Goal: Task Accomplishment & Management: Manage account settings

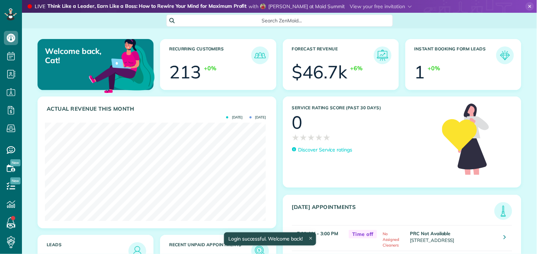
scroll to position [98, 221]
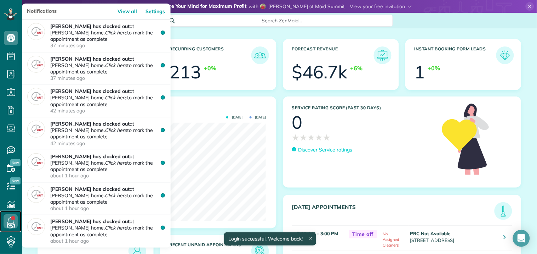
click at [12, 218] on link at bounding box center [10, 220] width 21 height 21
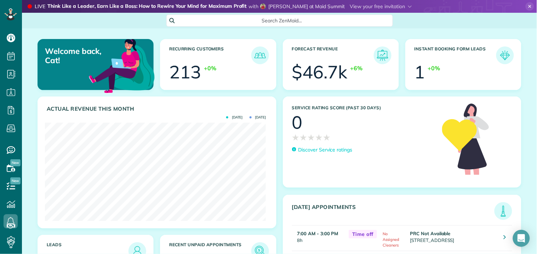
click at [527, 5] on icon at bounding box center [530, 6] width 9 height 9
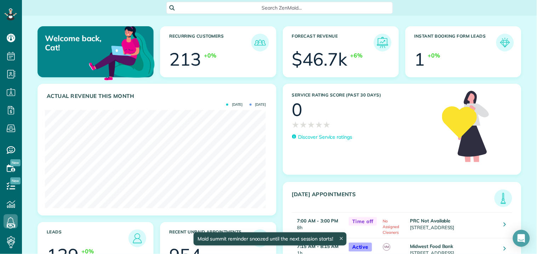
click at [272, 7] on span "Search ZenMaid…" at bounding box center [282, 7] width 215 height 7
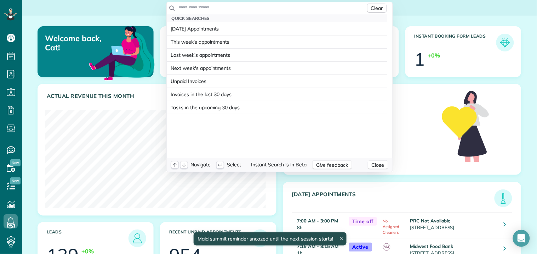
click at [264, 9] on input "text" at bounding box center [272, 7] width 187 height 7
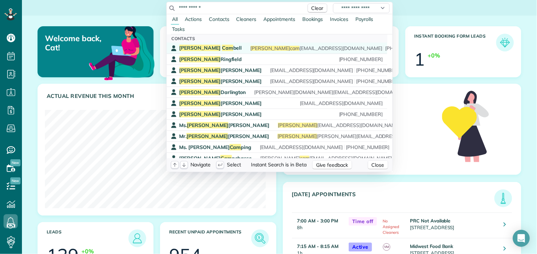
type input "**********"
click at [218, 48] on div "Melissa Cam bell melissa cam pbell83@gmail.com (908) 910-9099" at bounding box center [282, 48] width 205 height 7
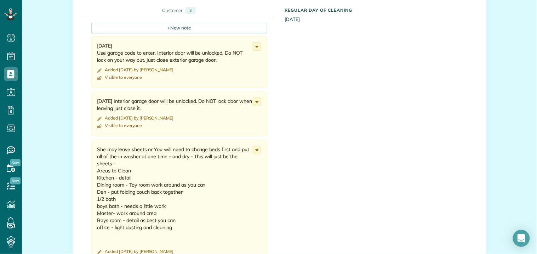
scroll to position [590, 0]
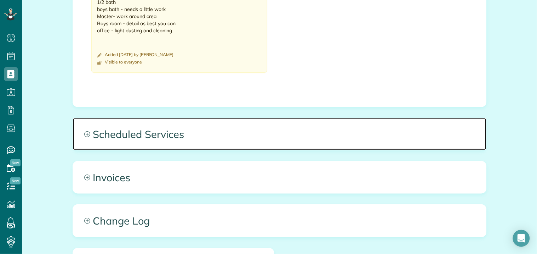
click at [85, 131] on icon at bounding box center [87, 134] width 6 height 6
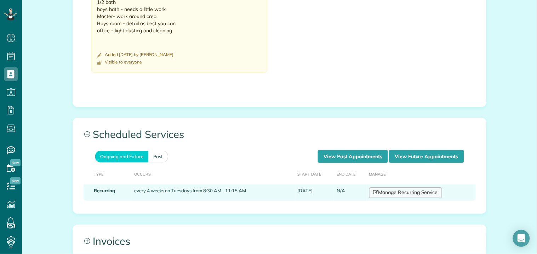
click at [419, 187] on link "Manage Recurring Service" at bounding box center [406, 192] width 73 height 11
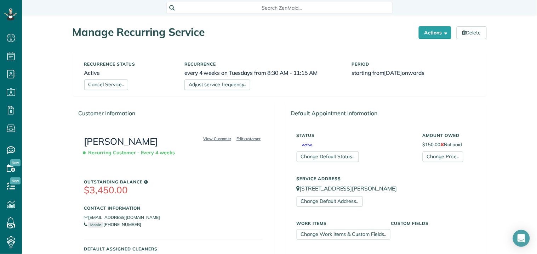
scroll to position [197, 0]
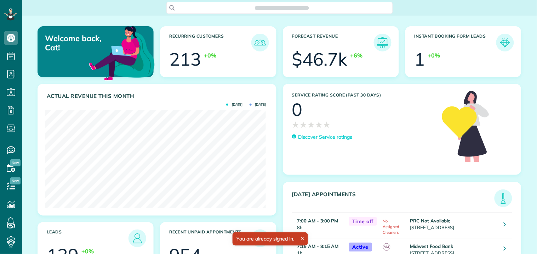
scroll to position [98, 221]
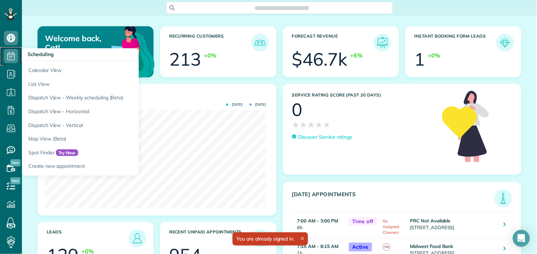
click at [9, 56] on icon at bounding box center [11, 56] width 14 height 14
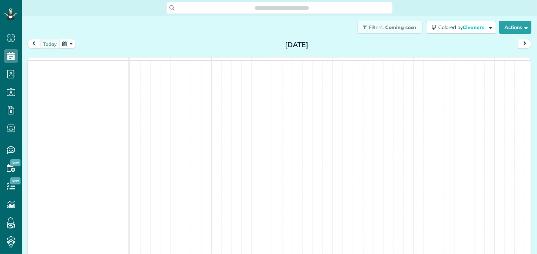
scroll to position [3, 3]
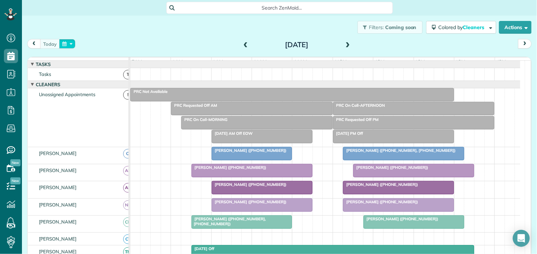
click at [71, 42] on button "button" at bounding box center [67, 44] width 16 height 10
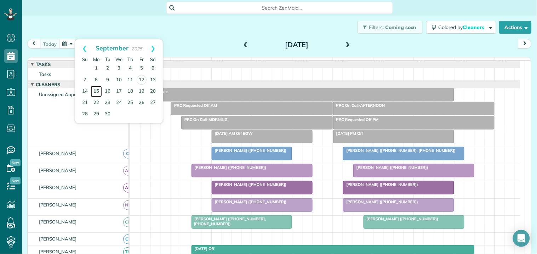
click at [96, 88] on link "15" at bounding box center [96, 91] width 11 height 11
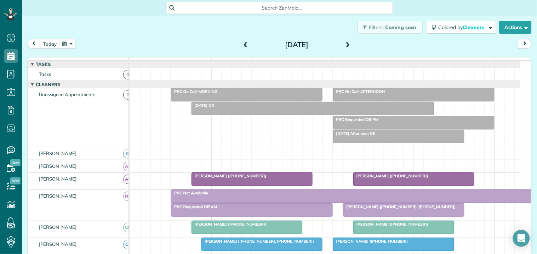
click at [410, 185] on div at bounding box center [414, 179] width 120 height 13
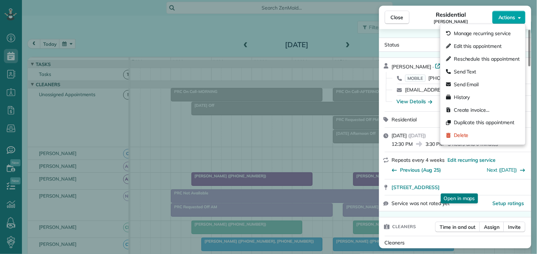
click at [511, 17] on span "Actions" at bounding box center [507, 17] width 17 height 7
click at [473, 45] on span "Edit this appointment" at bounding box center [478, 46] width 48 height 7
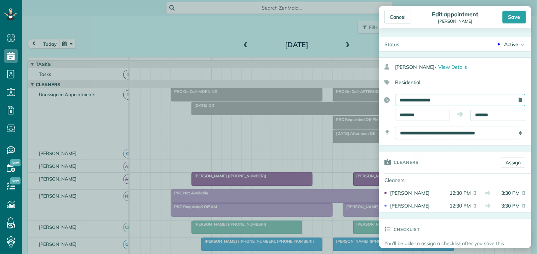
click at [443, 94] on input "**********" at bounding box center [461, 100] width 130 height 12
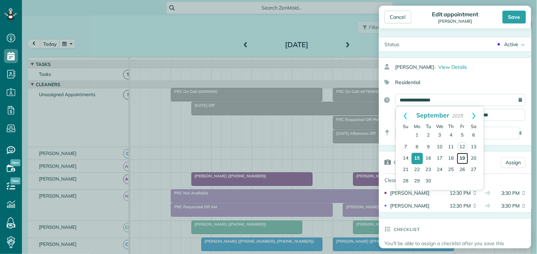
click at [463, 157] on link "19" at bounding box center [462, 158] width 11 height 11
type input "**********"
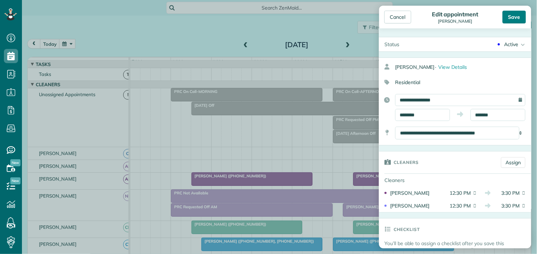
click at [522, 15] on div "Save" at bounding box center [514, 17] width 23 height 13
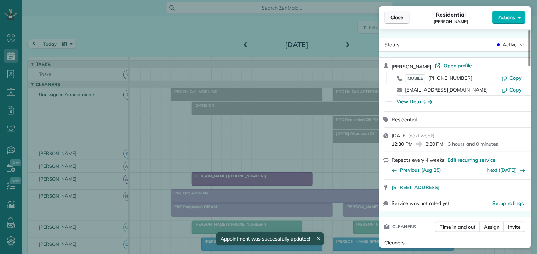
click at [399, 21] on span "Close" at bounding box center [397, 17] width 13 height 7
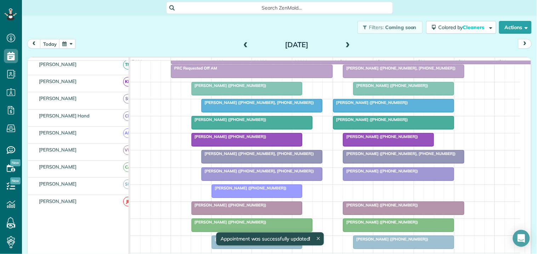
scroll to position [197, 0]
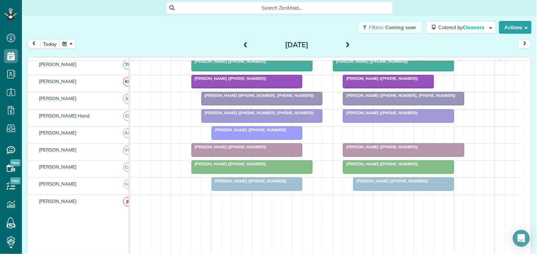
click at [412, 98] on span "[PERSON_NAME] ([PHONE_NUMBER], [PHONE_NUMBER])" at bounding box center [399, 95] width 113 height 5
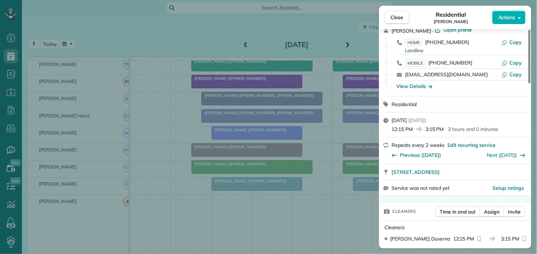
scroll to position [79, 0]
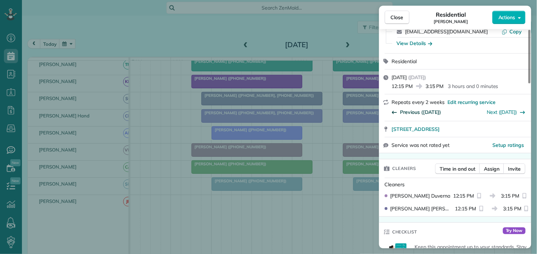
click at [419, 110] on span "Previous ([DATE])" at bounding box center [421, 111] width 41 height 7
click at [417, 112] on span "Previous ([DATE])" at bounding box center [421, 111] width 41 height 7
click at [401, 16] on span "Close" at bounding box center [397, 17] width 13 height 7
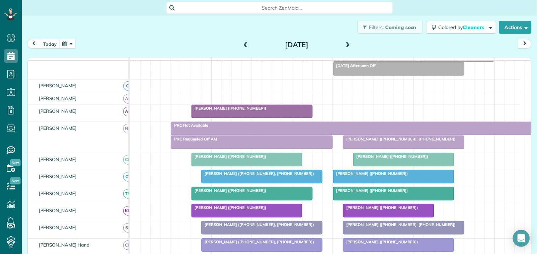
scroll to position [79, 0]
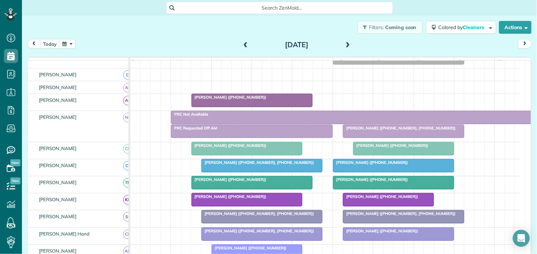
click at [388, 137] on div at bounding box center [404, 131] width 120 height 13
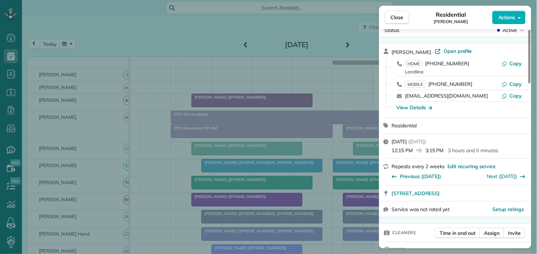
scroll to position [39, 0]
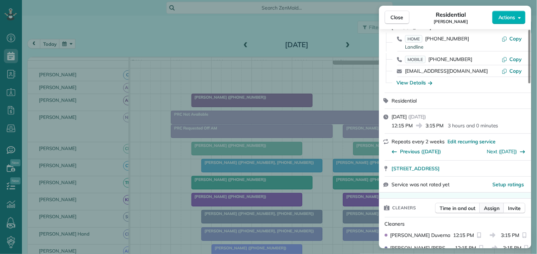
click at [493, 207] on span "Assign" at bounding box center [493, 207] width 16 height 7
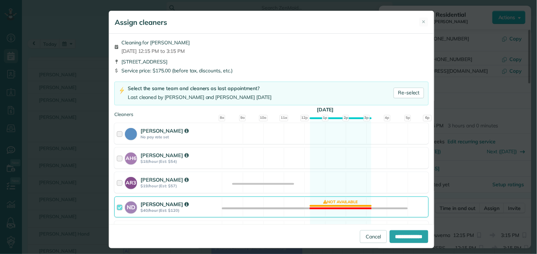
click at [333, 206] on div "ND [PERSON_NAME] $40/hour (Est: $120) Not available" at bounding box center [271, 206] width 315 height 21
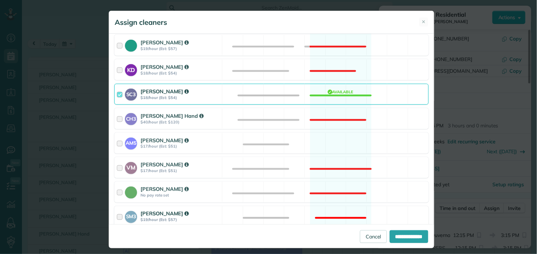
scroll to position [236, 0]
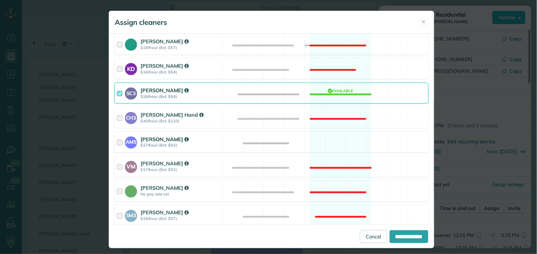
click at [336, 139] on div "AM5 [PERSON_NAME] $17/hour (Est: $51) Available" at bounding box center [271, 141] width 315 height 21
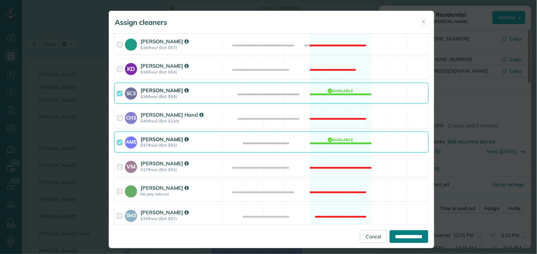
click at [393, 232] on input "**********" at bounding box center [409, 236] width 39 height 13
type input "**********"
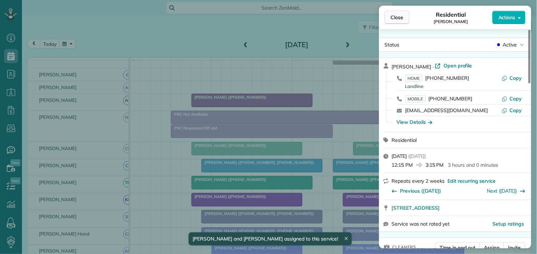
click at [398, 19] on span "Close" at bounding box center [397, 17] width 13 height 7
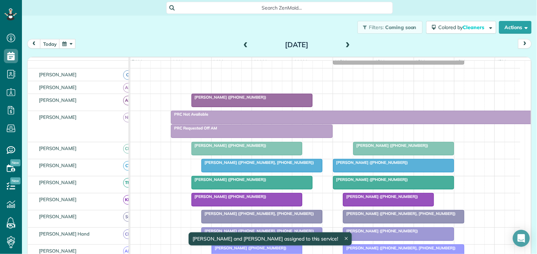
click at [220, 130] on div "PRC Requested Off AM" at bounding box center [252, 127] width 158 height 5
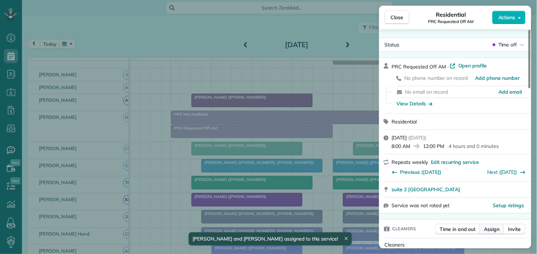
click at [495, 232] on span "Assign" at bounding box center [493, 228] width 16 height 7
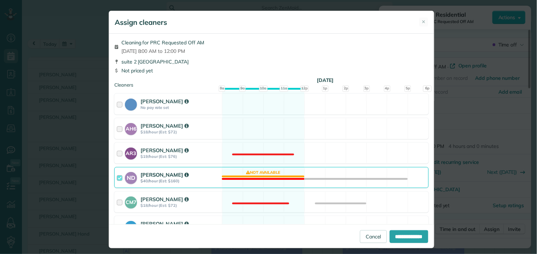
click at [259, 176] on div "ND [PERSON_NAME] $40/hour (Est: $160) Not available" at bounding box center [271, 177] width 315 height 21
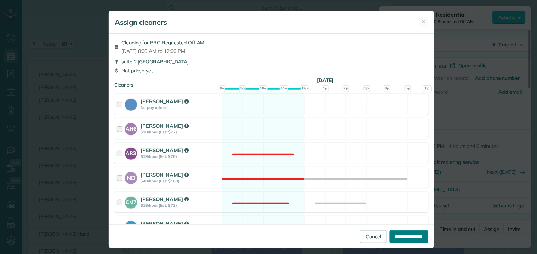
click at [406, 235] on input "**********" at bounding box center [409, 236] width 39 height 13
type input "**********"
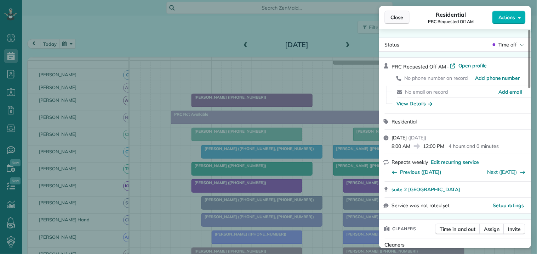
click at [405, 16] on button "Close" at bounding box center [397, 17] width 25 height 13
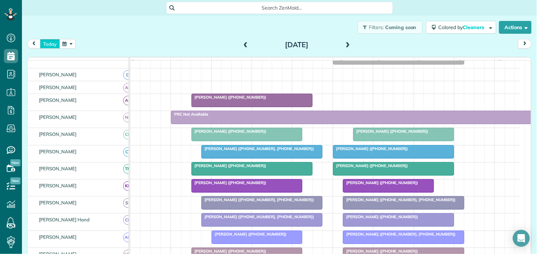
drag, startPoint x: 47, startPoint y: 44, endPoint x: 50, endPoint y: 46, distance: 3.8
click at [48, 44] on button "today" at bounding box center [50, 44] width 20 height 10
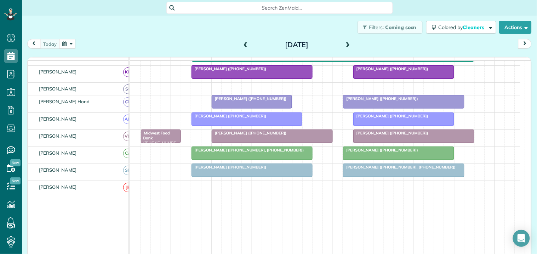
scroll to position [157, 0]
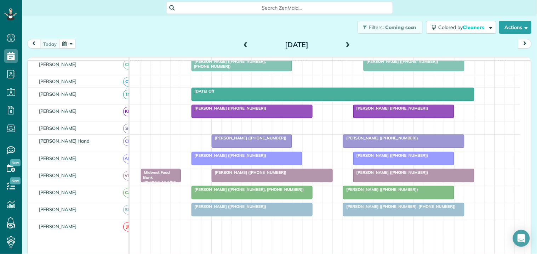
click at [281, 175] on div "[PERSON_NAME] ([PHONE_NUMBER])" at bounding box center [272, 172] width 117 height 5
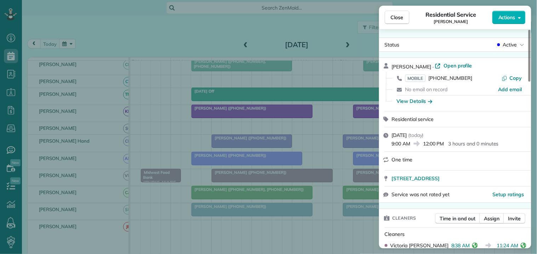
scroll to position [157, 0]
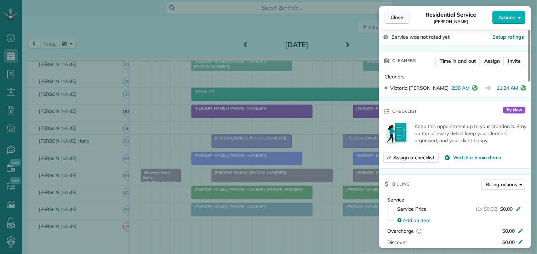
click at [398, 15] on span "Close" at bounding box center [397, 17] width 13 height 7
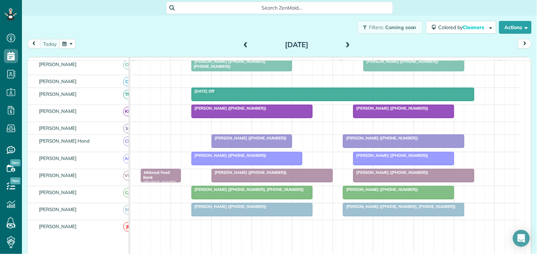
click at [238, 7] on span "Search ZenMaid…" at bounding box center [282, 7] width 215 height 7
drag, startPoint x: 123, startPoint y: 26, endPoint x: 66, endPoint y: 40, distance: 58.3
click at [120, 26] on html "Dashboard Scheduling Calendar View List View Dispatch View - Weekly scheduling …" at bounding box center [268, 127] width 537 height 254
click at [69, 42] on button "button" at bounding box center [67, 44] width 16 height 10
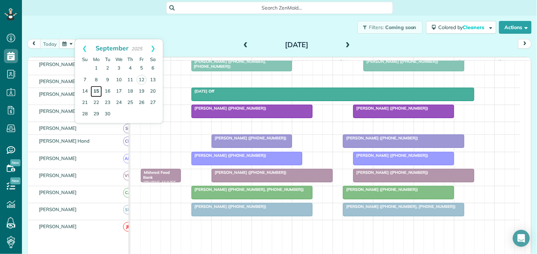
drag, startPoint x: 97, startPoint y: 90, endPoint x: 101, endPoint y: 90, distance: 4.3
click at [97, 90] on link "15" at bounding box center [96, 91] width 11 height 11
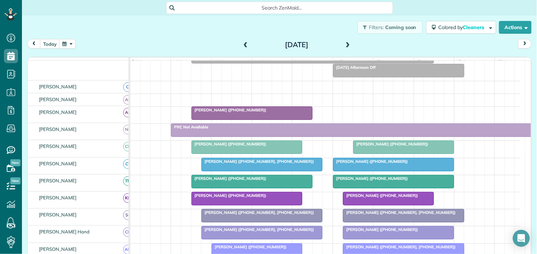
scroll to position [66, 0]
click at [347, 45] on span at bounding box center [348, 45] width 8 height 6
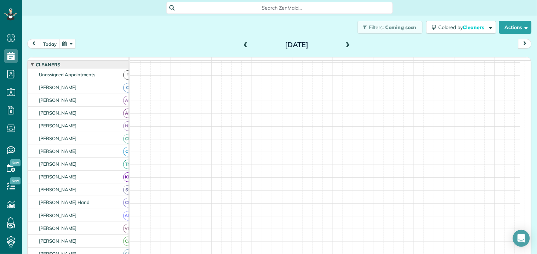
scroll to position [38, 0]
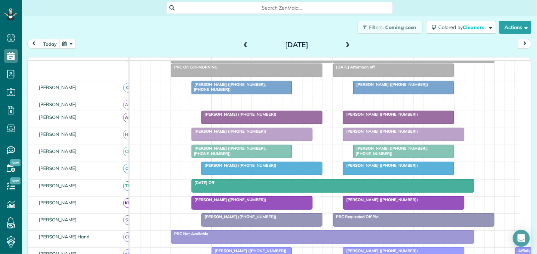
click at [347, 45] on span at bounding box center [348, 45] width 8 height 6
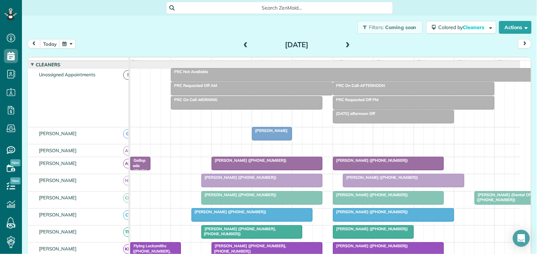
scroll to position [66, 0]
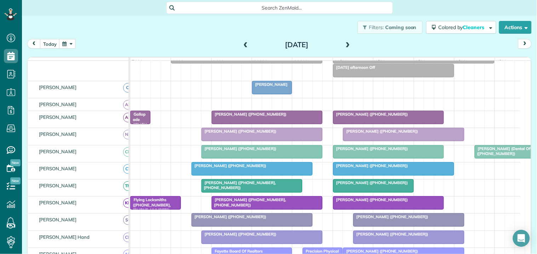
click at [344, 44] on span at bounding box center [348, 45] width 8 height 6
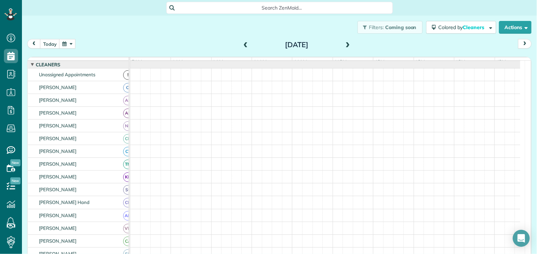
scroll to position [52, 0]
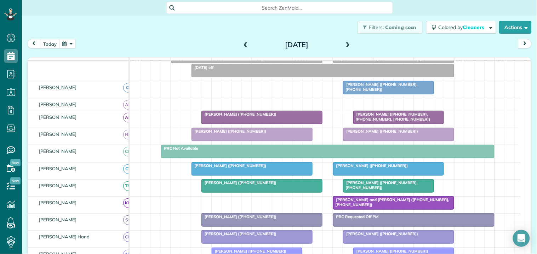
click at [346, 43] on span at bounding box center [348, 45] width 8 height 6
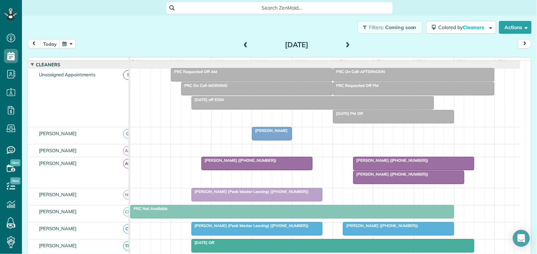
scroll to position [66, 0]
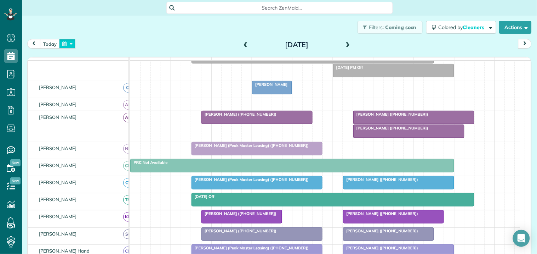
click at [73, 44] on button "button" at bounding box center [67, 44] width 16 height 10
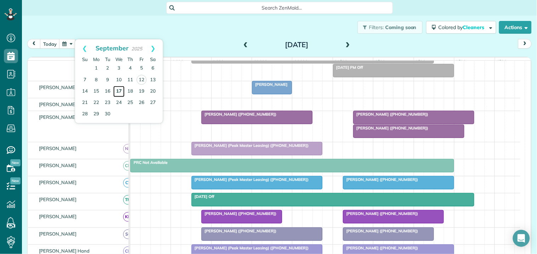
click at [120, 89] on link "17" at bounding box center [118, 91] width 11 height 11
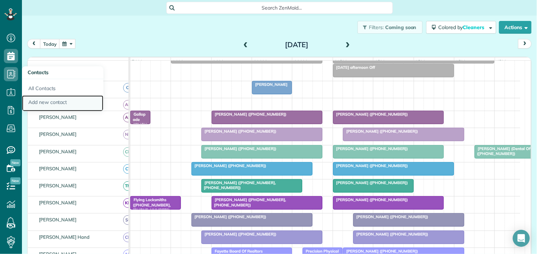
click at [62, 104] on link "Add new contact" at bounding box center [62, 103] width 81 height 16
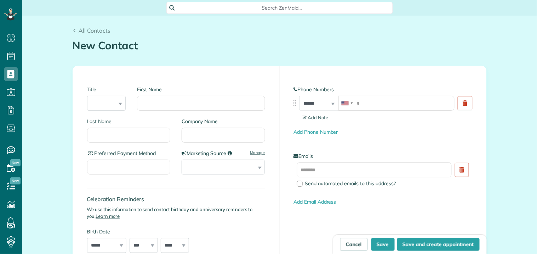
scroll to position [3, 3]
click at [189, 105] on input "First Name" at bounding box center [201, 103] width 128 height 15
type input "*****"
type input "****"
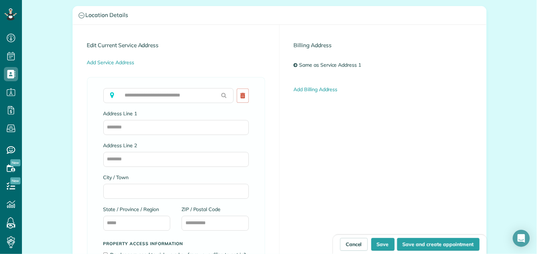
scroll to position [315, 0]
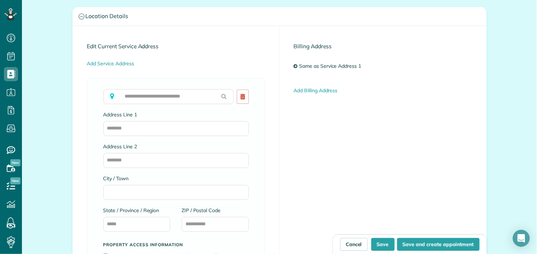
type input "********"
click at [149, 95] on input "text" at bounding box center [168, 96] width 131 height 15
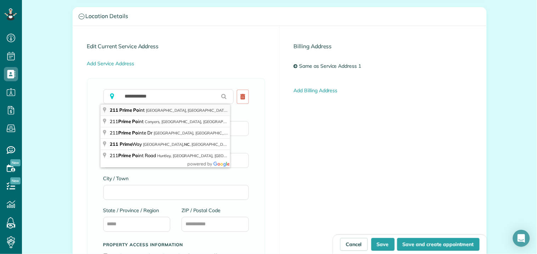
type input "**********"
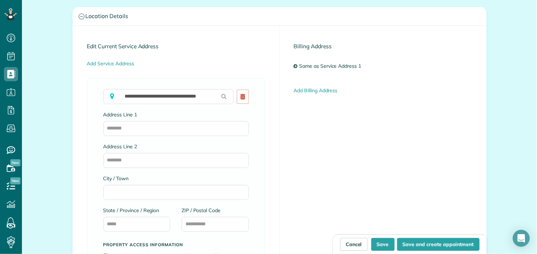
type input "**********"
type input "**"
type input "*****"
click at [386, 244] on button "Save" at bounding box center [383, 244] width 23 height 13
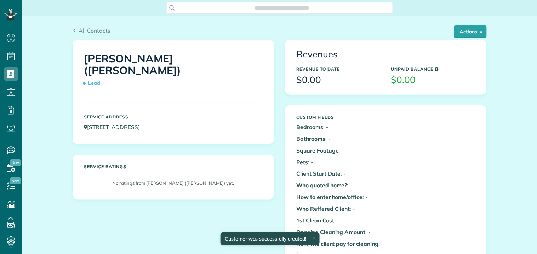
scroll to position [3, 3]
click at [468, 34] on button "Actions" at bounding box center [471, 31] width 33 height 13
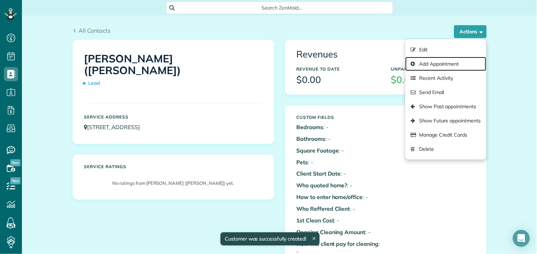
click at [428, 63] on link "Add Appointment" at bounding box center [446, 64] width 81 height 14
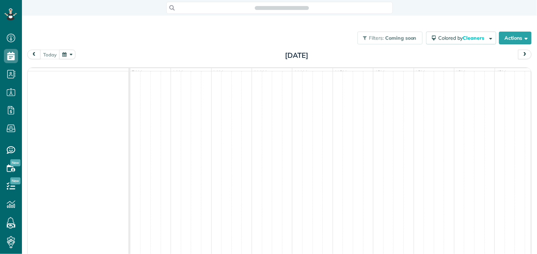
scroll to position [3, 3]
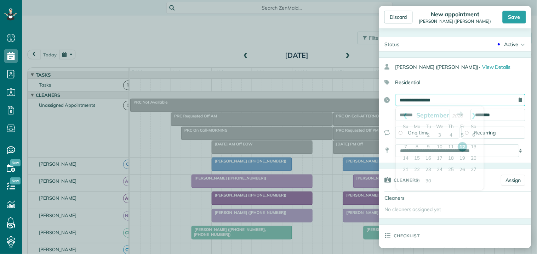
click at [430, 98] on input "**********" at bounding box center [461, 100] width 130 height 12
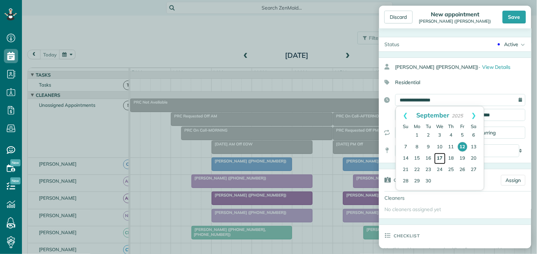
click at [440, 157] on link "17" at bounding box center [440, 158] width 11 height 11
type input "**********"
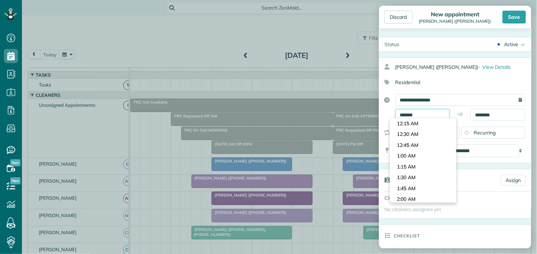
click at [422, 113] on input "*******" at bounding box center [423, 115] width 55 height 12
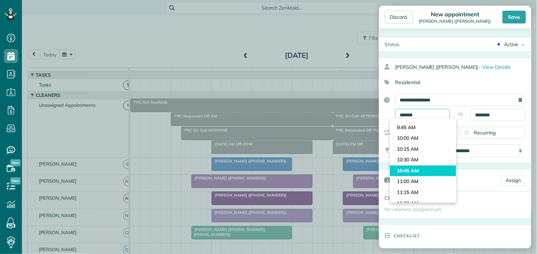
scroll to position [446, 0]
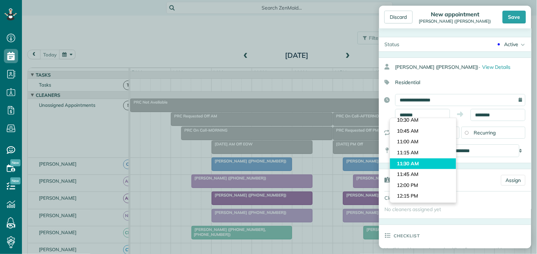
type input "********"
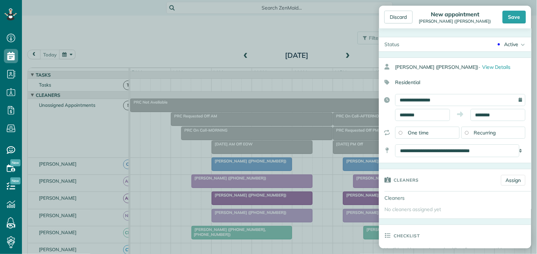
click at [410, 159] on body "Dashboard Scheduling Calendar View List View Dispatch View - Weekly scheduling …" at bounding box center [268, 127] width 537 height 254
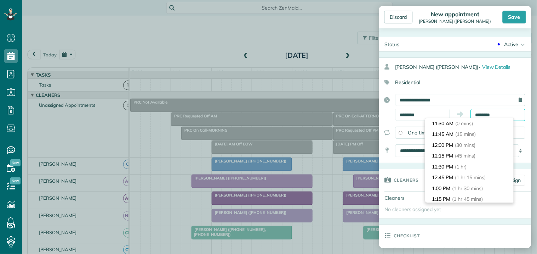
click at [491, 114] on input "********" at bounding box center [498, 115] width 55 height 12
type input "********"
click at [454, 167] on li "12:30 PM (1 hr)" at bounding box center [470, 166] width 89 height 11
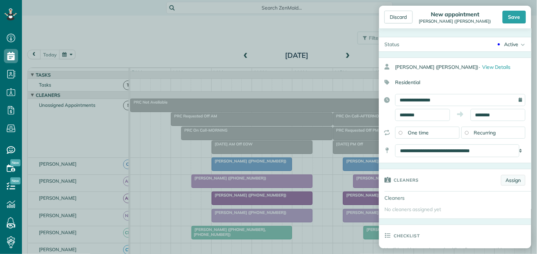
click at [513, 180] on link "Assign" at bounding box center [514, 180] width 24 height 11
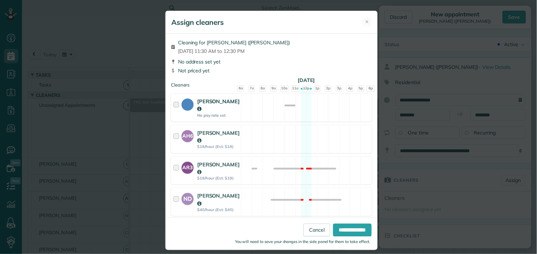
click at [300, 101] on div "Cat Jacobson No pay rate set Available" at bounding box center [271, 108] width 201 height 28
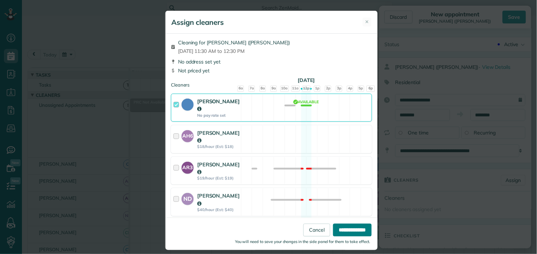
click at [352, 229] on input "**********" at bounding box center [352, 230] width 39 height 13
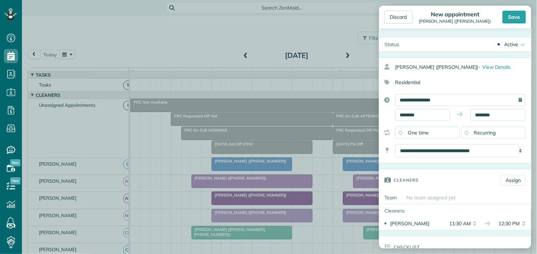
click at [519, 42] on icon at bounding box center [522, 44] width 7 height 14
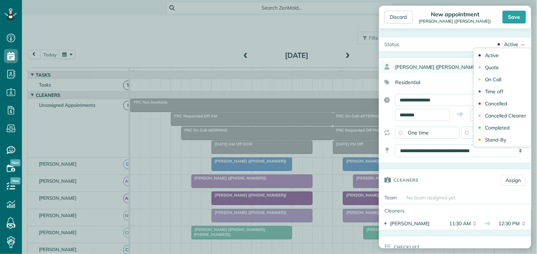
click at [492, 68] on div "Quote" at bounding box center [493, 67] width 14 height 5
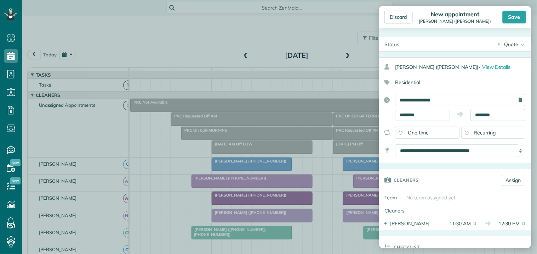
click at [517, 12] on div "Save" at bounding box center [514, 17] width 23 height 13
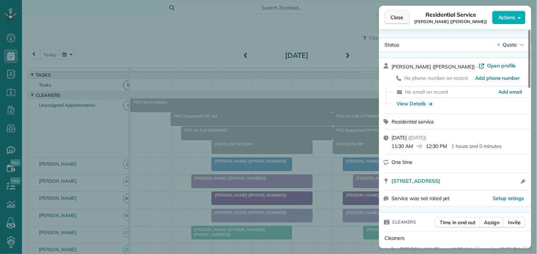
click at [402, 16] on span "Close" at bounding box center [397, 17] width 13 height 7
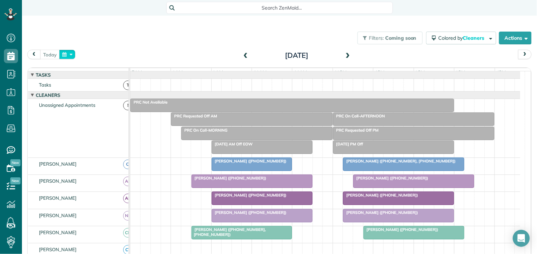
click at [68, 55] on button "button" at bounding box center [67, 55] width 16 height 10
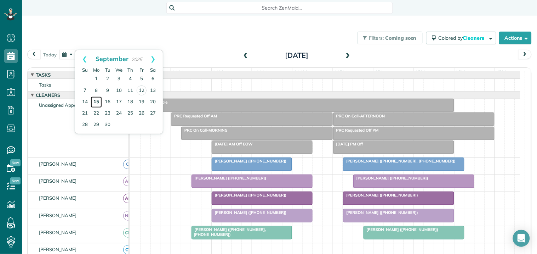
click at [98, 98] on link "15" at bounding box center [96, 101] width 11 height 11
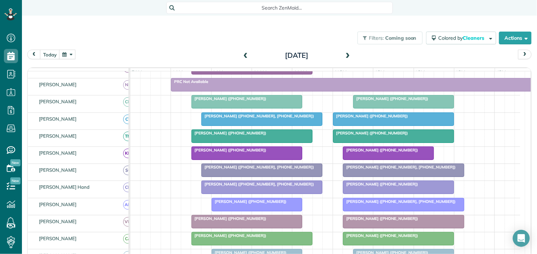
scroll to position [79, 0]
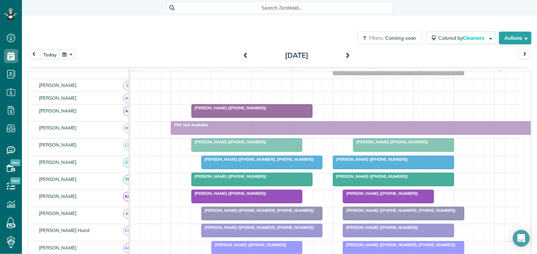
click at [345, 52] on span at bounding box center [348, 55] width 8 height 11
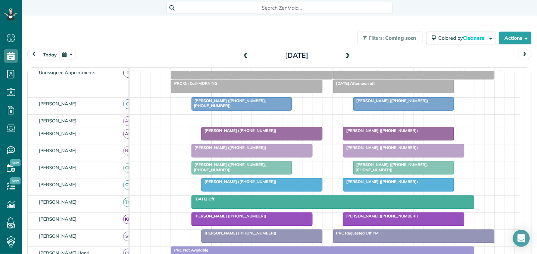
scroll to position [51, 0]
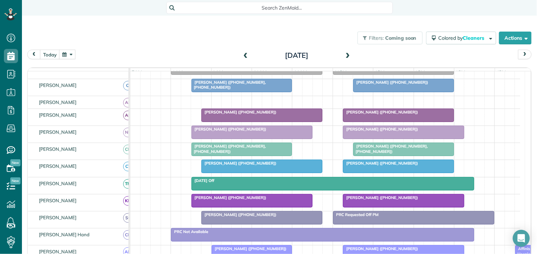
click at [348, 55] on span at bounding box center [348, 55] width 8 height 6
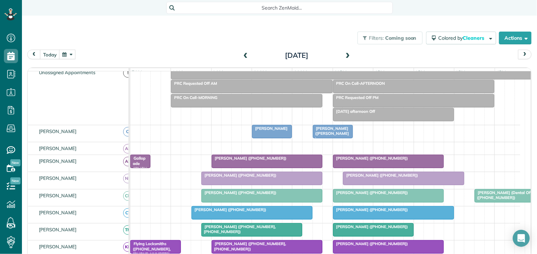
scroll to position [79, 0]
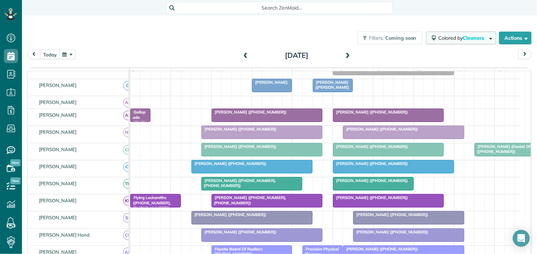
click at [452, 35] on span "Colored by Cleaners" at bounding box center [463, 38] width 49 height 6
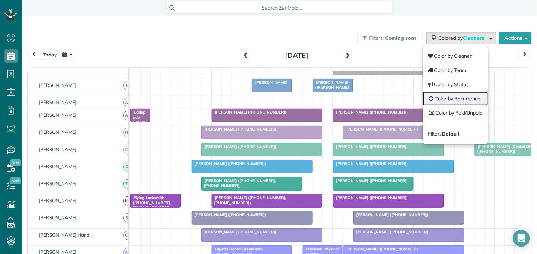
click at [442, 100] on link "Color by Recurrence" at bounding box center [455, 98] width 65 height 14
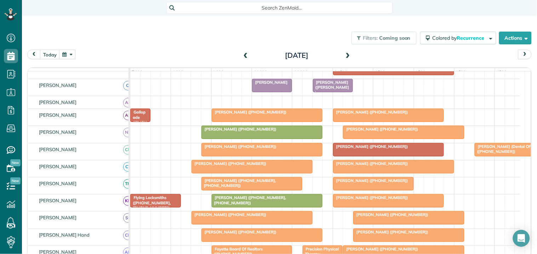
click at [242, 52] on span at bounding box center [246, 55] width 8 height 11
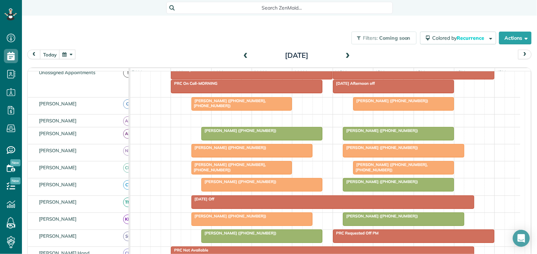
scroll to position [51, 0]
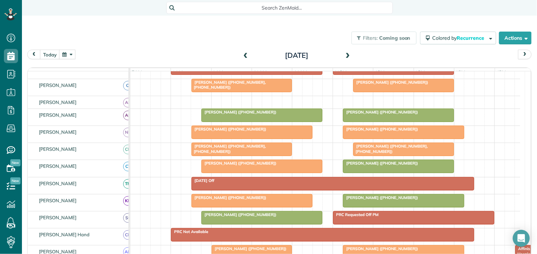
click at [345, 55] on span at bounding box center [348, 55] width 8 height 6
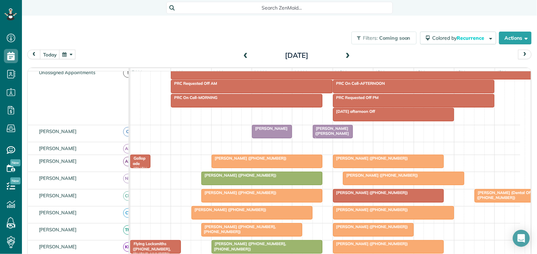
scroll to position [79, 0]
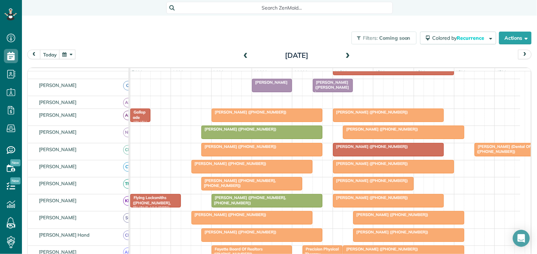
click at [345, 55] on span at bounding box center [348, 55] width 8 height 6
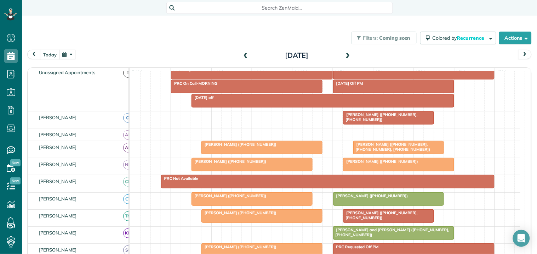
scroll to position [65, 0]
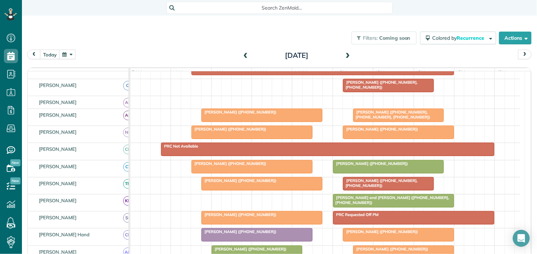
click at [246, 173] on div at bounding box center [252, 166] width 120 height 13
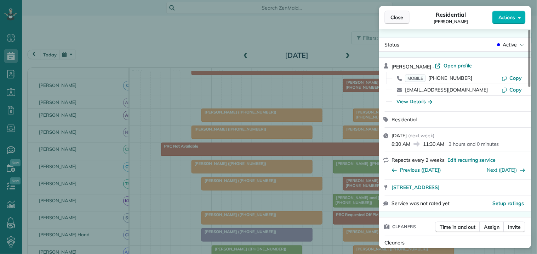
click at [396, 17] on span "Close" at bounding box center [397, 17] width 13 height 7
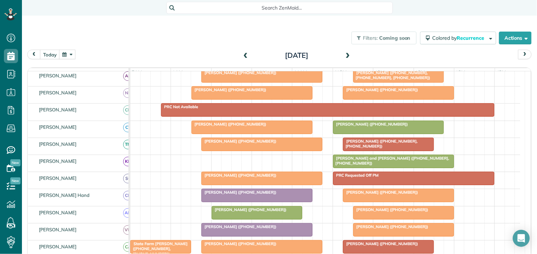
click at [345, 52] on span at bounding box center [348, 55] width 8 height 6
